Goal: Navigation & Orientation: Find specific page/section

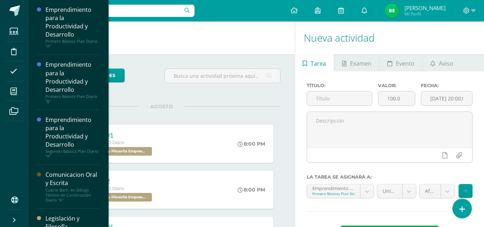
drag, startPoint x: 103, startPoint y: 30, endPoint x: 105, endPoint y: 42, distance: 12.1
click at [105, 42] on div "Emprendimiento para la Productividad y Desarrollo Primero Básicos Plan Diario "…" at bounding box center [68, 113] width 80 height 227
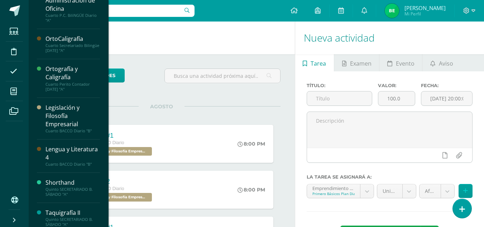
scroll to position [265, 0]
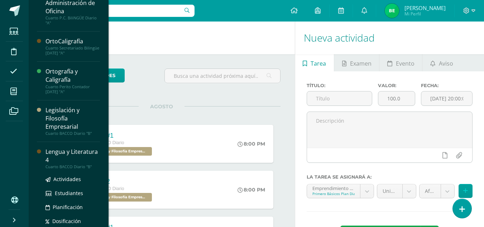
click at [94, 151] on div "Lengua y Literatura 4" at bounding box center [72, 156] width 54 height 16
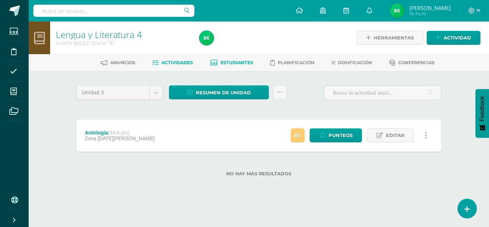
click at [240, 63] on span "Estudiantes" at bounding box center [237, 62] width 33 height 5
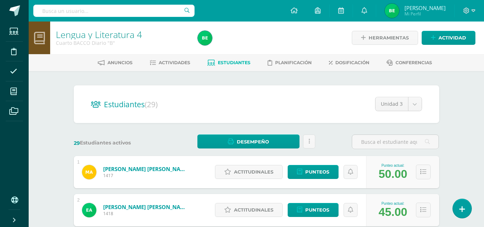
scroll to position [86, 0]
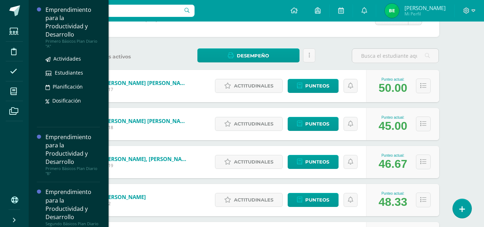
click at [86, 23] on div "Emprendimiento para la Productividad y Desarrollo" at bounding box center [72, 22] width 54 height 33
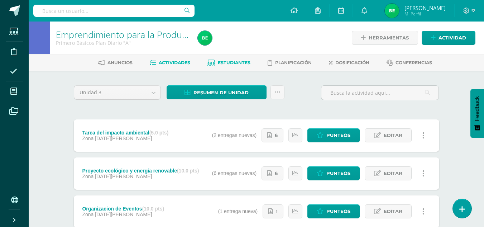
click at [229, 65] on span "Estudiantes" at bounding box center [234, 62] width 33 height 5
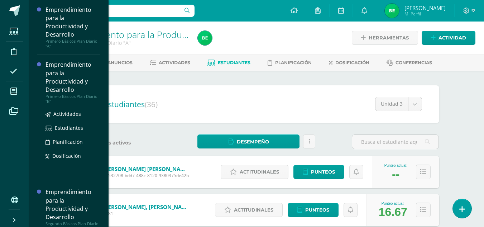
click at [75, 69] on div "Emprendimiento para la Productividad y Desarrollo" at bounding box center [72, 77] width 54 height 33
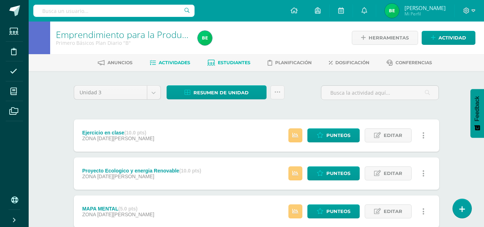
click at [221, 64] on span "Estudiantes" at bounding box center [234, 62] width 33 height 5
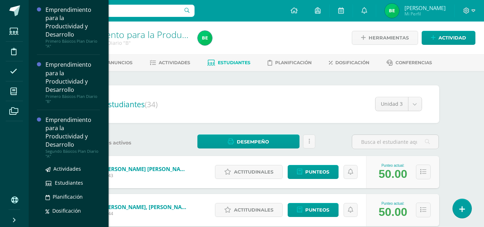
click at [85, 138] on div "Emprendimiento para la Productividad y Desarrollo" at bounding box center [72, 132] width 54 height 33
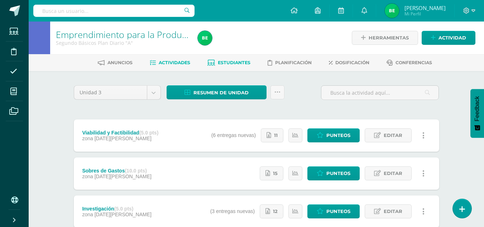
click at [234, 63] on span "Estudiantes" at bounding box center [234, 62] width 33 height 5
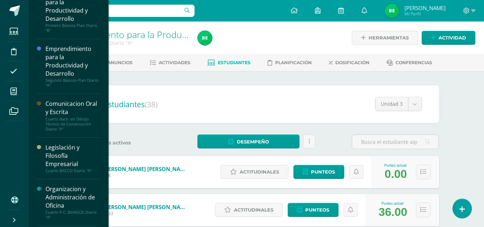
scroll to position [78, 0]
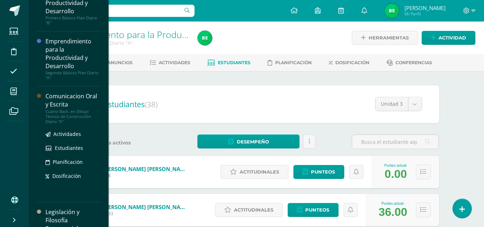
click at [67, 106] on div "Comunicacion Oral y Escrita" at bounding box center [72, 100] width 54 height 16
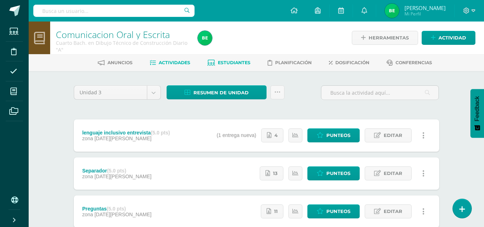
click at [245, 59] on link "Estudiantes" at bounding box center [228, 62] width 43 height 11
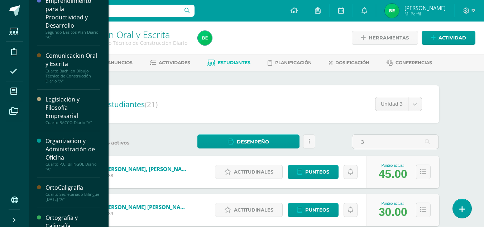
scroll to position [121, 0]
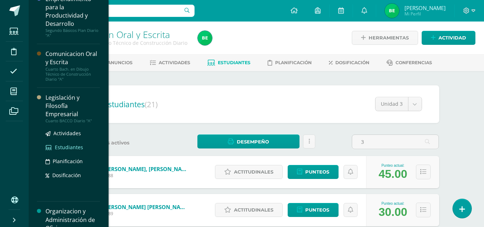
type input "3"
click at [75, 147] on span "Estudiantes" at bounding box center [69, 147] width 28 height 7
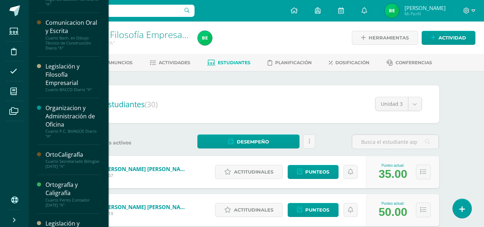
scroll to position [154, 0]
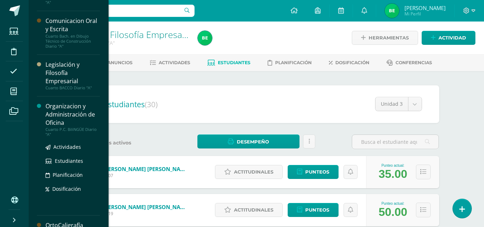
click at [78, 117] on div "Organizacion y Administración de Oficina" at bounding box center [72, 114] width 54 height 25
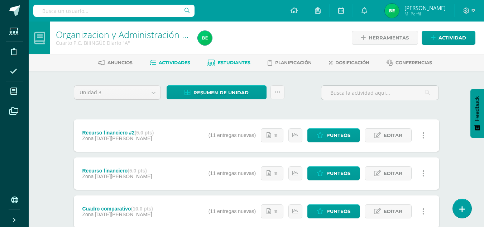
click at [234, 61] on span "Estudiantes" at bounding box center [234, 62] width 33 height 5
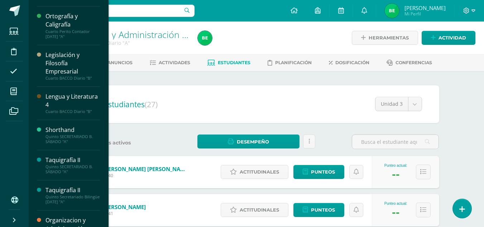
scroll to position [342, 0]
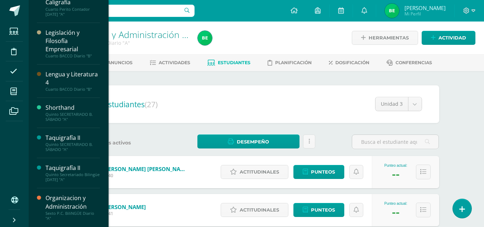
click at [80, 209] on div "Organizacion y Administración" at bounding box center [72, 202] width 54 height 16
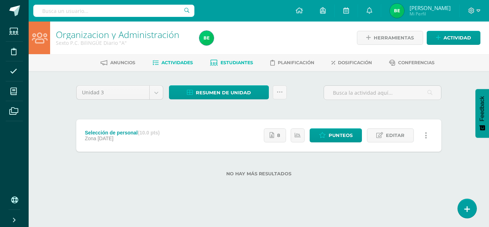
click at [227, 62] on span "Estudiantes" at bounding box center [237, 62] width 33 height 5
